Goal: Information Seeking & Learning: Learn about a topic

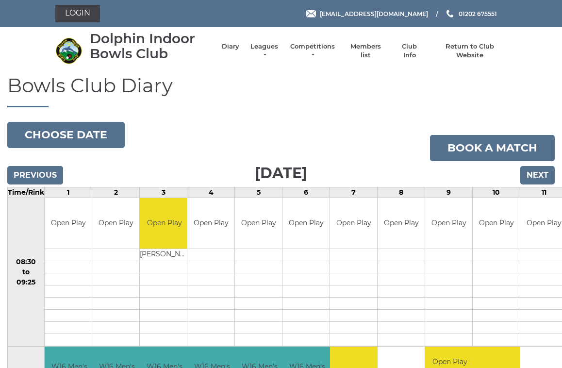
scroll to position [2, 0]
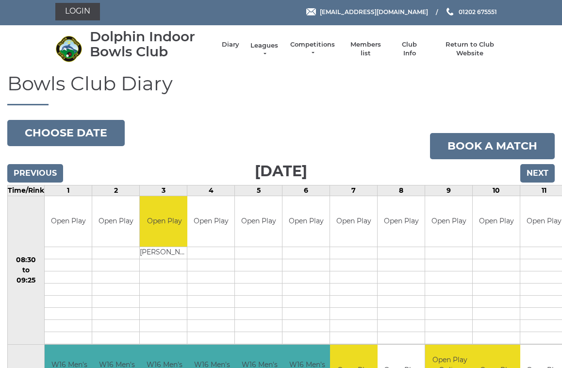
click at [270, 51] on link "Leagues" at bounding box center [264, 49] width 31 height 17
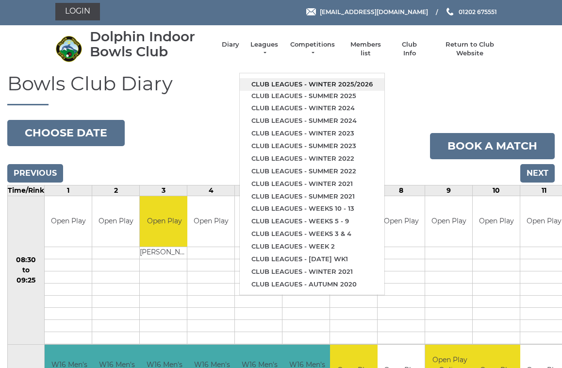
click at [332, 80] on link "Club leagues - Winter 2025/2026" at bounding box center [312, 84] width 145 height 13
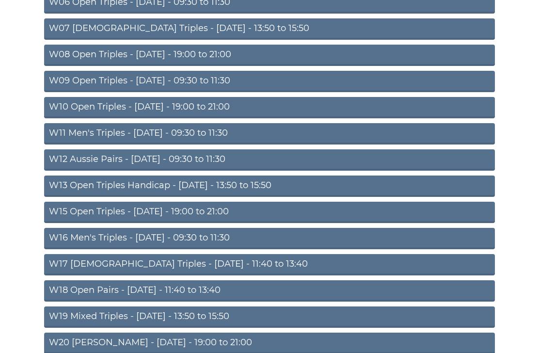
scroll to position [259, 0]
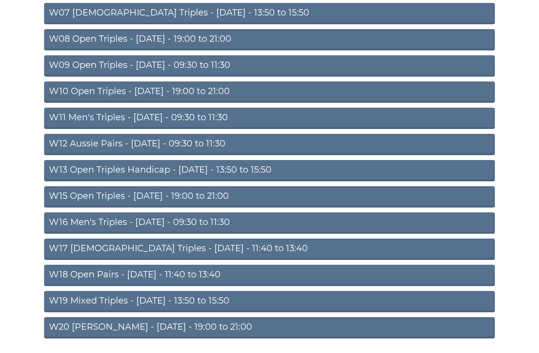
click at [185, 327] on link "W20 [PERSON_NAME] - [DATE] - 19:00 to 21:00" at bounding box center [269, 328] width 451 height 21
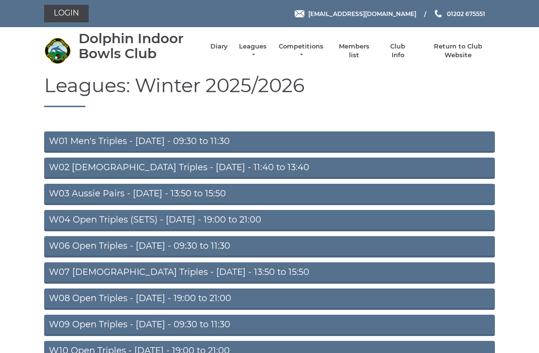
scroll to position [291, 0]
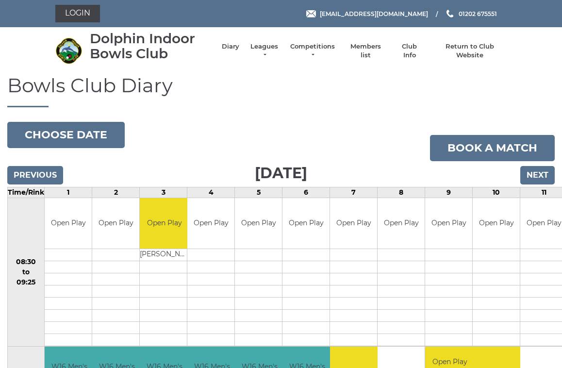
scroll to position [2, 0]
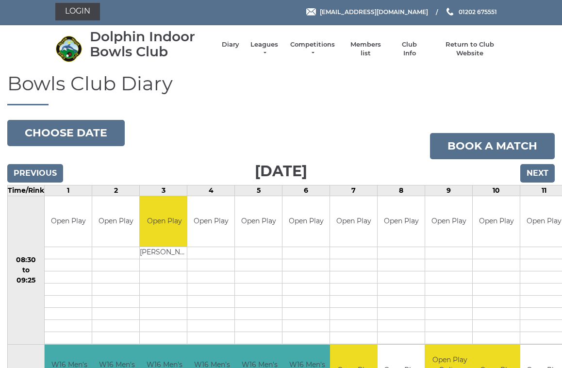
click at [275, 51] on link "Leagues" at bounding box center [264, 48] width 31 height 17
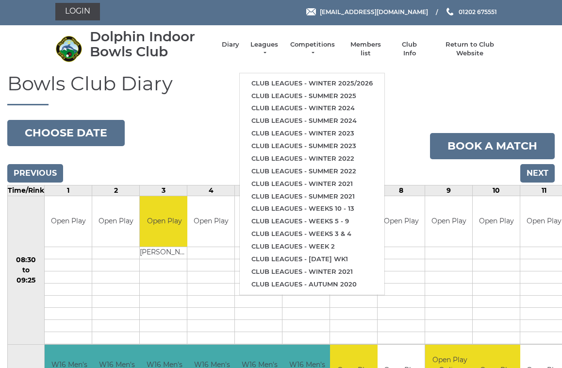
click at [334, 81] on link "Club leagues - Winter 2025/2026" at bounding box center [312, 83] width 145 height 13
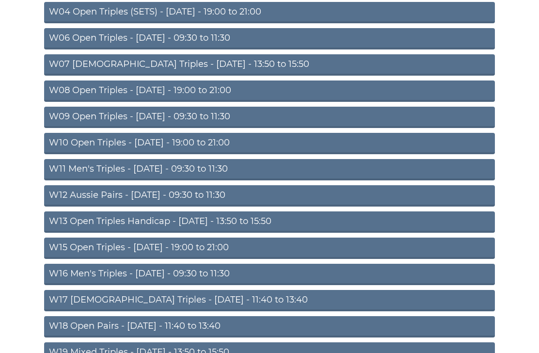
scroll to position [259, 0]
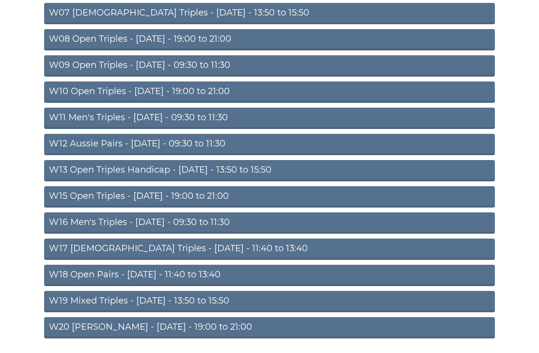
click at [201, 327] on link "W20 Aussie Pairs - Friday - 19:00 to 21:00" at bounding box center [269, 328] width 451 height 21
